Goal: Task Accomplishment & Management: Manage account settings

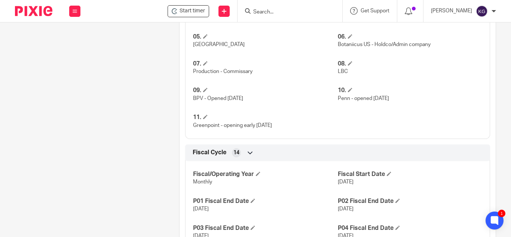
scroll to position [449, 0]
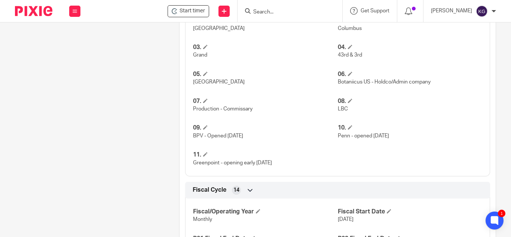
click at [284, 12] on input "Search" at bounding box center [286, 12] width 67 height 7
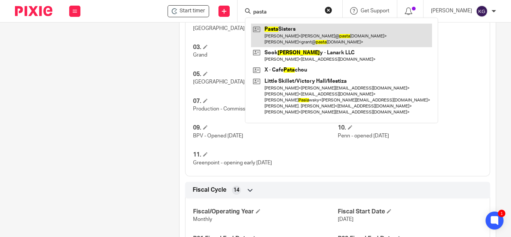
type input "pasta"
click at [288, 32] on link at bounding box center [341, 35] width 181 height 23
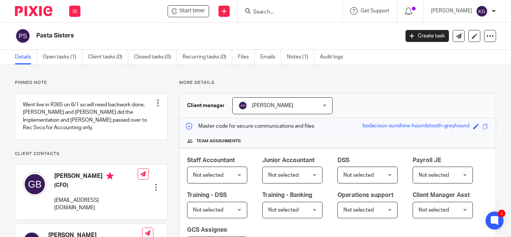
scroll to position [37, 0]
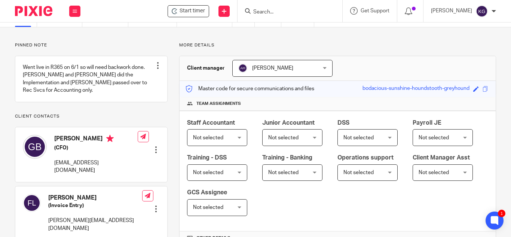
click at [153, 205] on div at bounding box center [155, 208] width 7 height 7
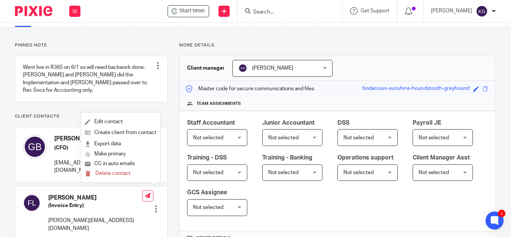
click at [153, 205] on div at bounding box center [155, 208] width 7 height 7
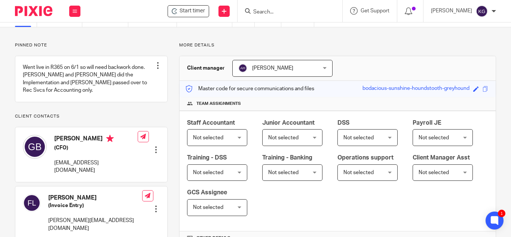
click at [155, 205] on div at bounding box center [155, 208] width 7 height 7
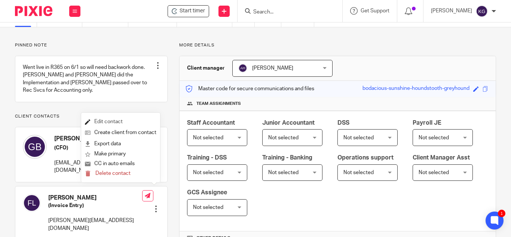
click at [116, 121] on link "Edit contact" at bounding box center [121, 121] width 72 height 11
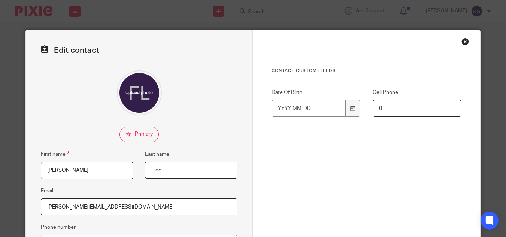
click at [62, 169] on input "[PERSON_NAME]" at bounding box center [87, 170] width 92 height 17
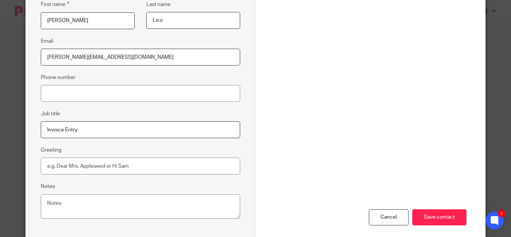
scroll to position [187, 0]
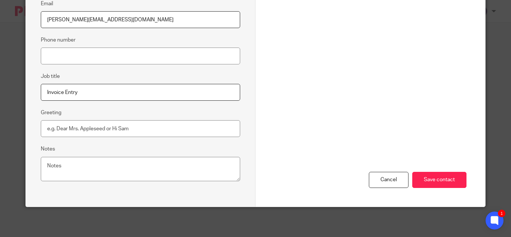
type input "[PERSON_NAME]"
click at [85, 168] on textarea "Notes" at bounding box center [141, 169] width 200 height 25
drag, startPoint x: 69, startPoint y: 131, endPoint x: 66, endPoint y: 129, distance: 4.1
click at [69, 131] on input "Greeting" at bounding box center [141, 128] width 200 height 17
type input "[PERSON_NAME]"
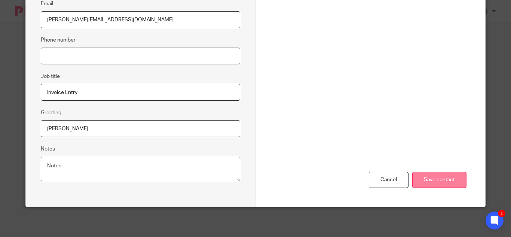
click at [452, 185] on input "Save contact" at bounding box center [440, 180] width 54 height 16
click at [451, 183] on input "Save contact" at bounding box center [440, 180] width 54 height 16
